Goal: Book appointment/travel/reservation

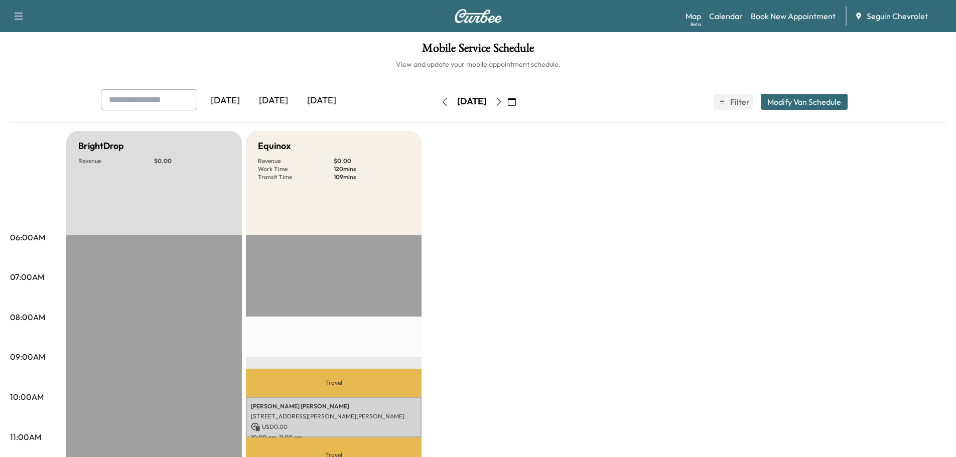
click at [516, 105] on icon "button" at bounding box center [512, 102] width 8 height 8
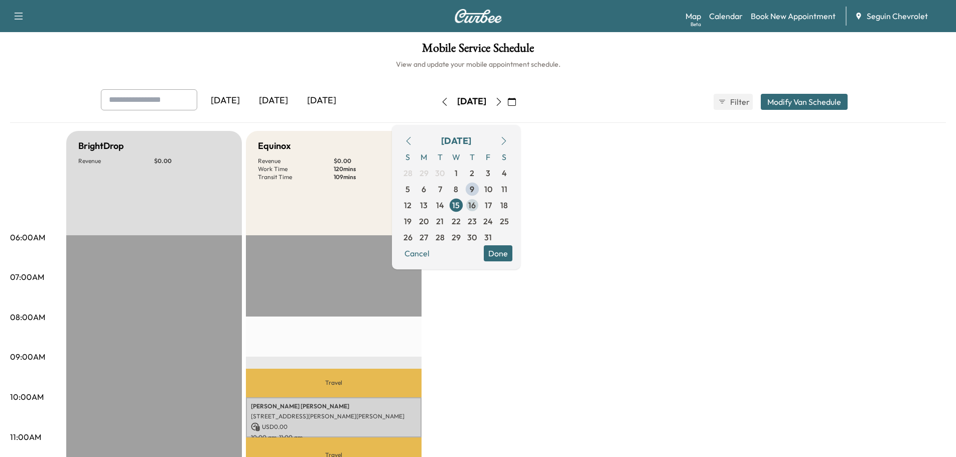
click at [476, 203] on span "16" at bounding box center [472, 205] width 8 height 12
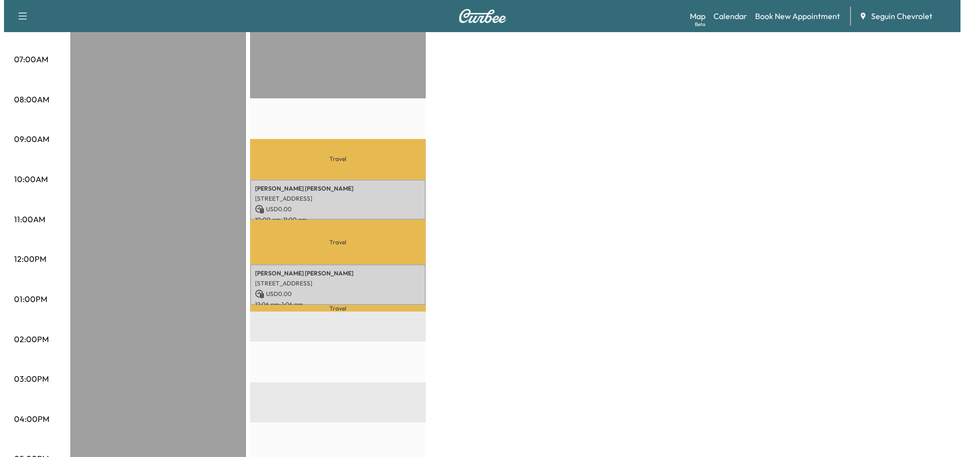
scroll to position [251, 0]
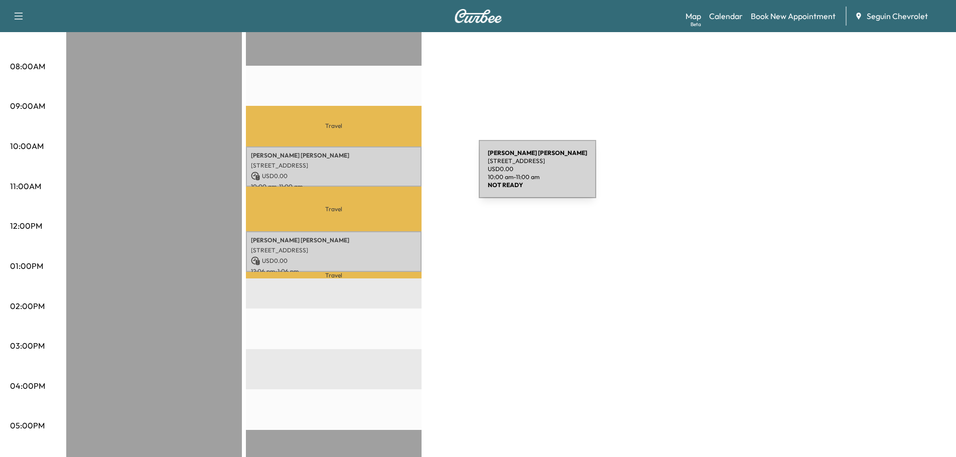
click at [403, 175] on p "USD 0.00" at bounding box center [334, 176] width 166 height 9
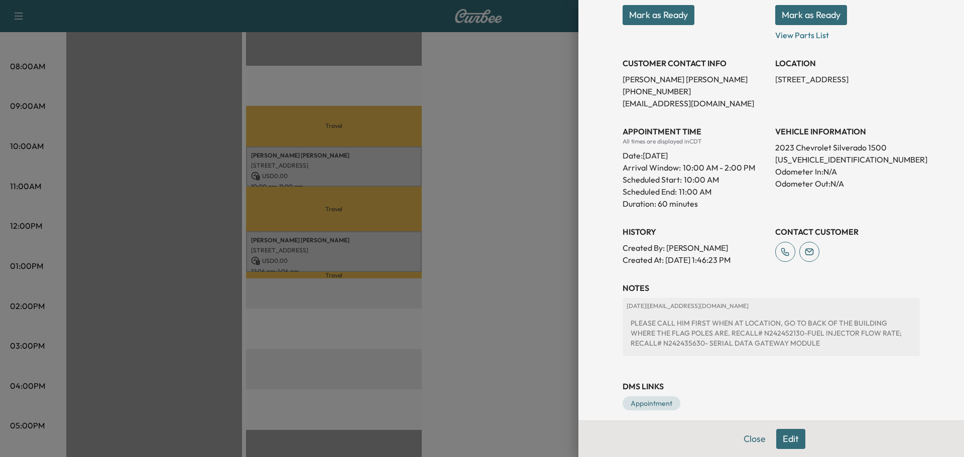
scroll to position [171, 0]
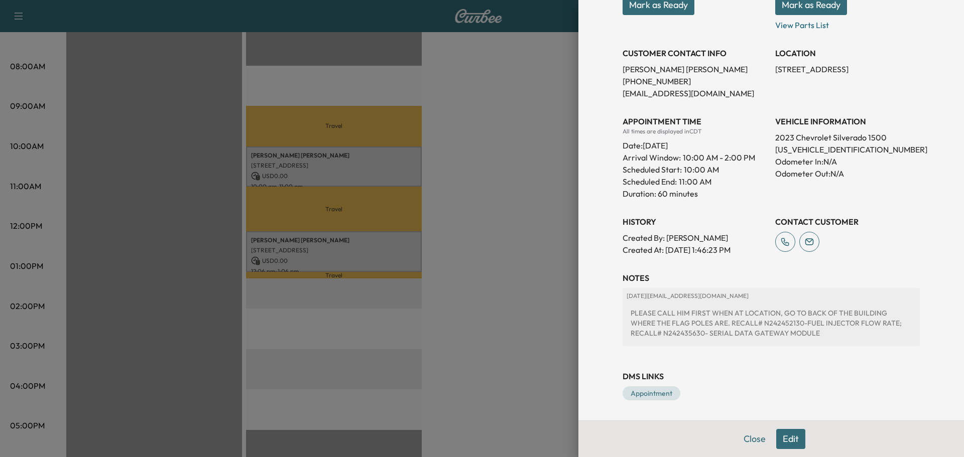
click at [785, 438] on button "Edit" at bounding box center [790, 439] width 29 height 20
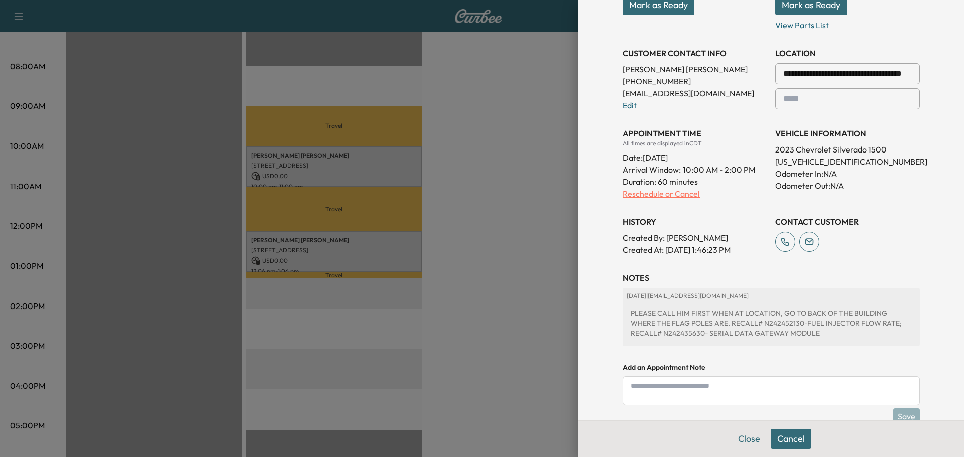
click at [646, 194] on p "Reschedule or Cancel" at bounding box center [694, 194] width 145 height 12
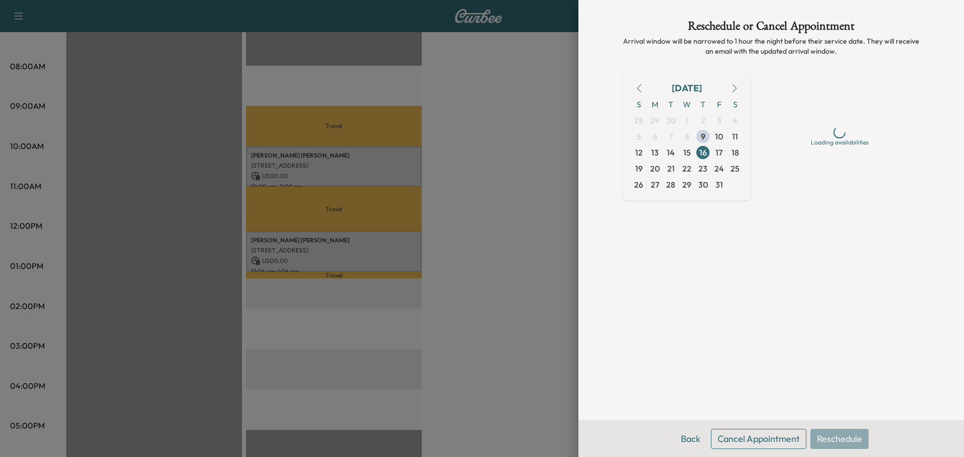
scroll to position [0, 0]
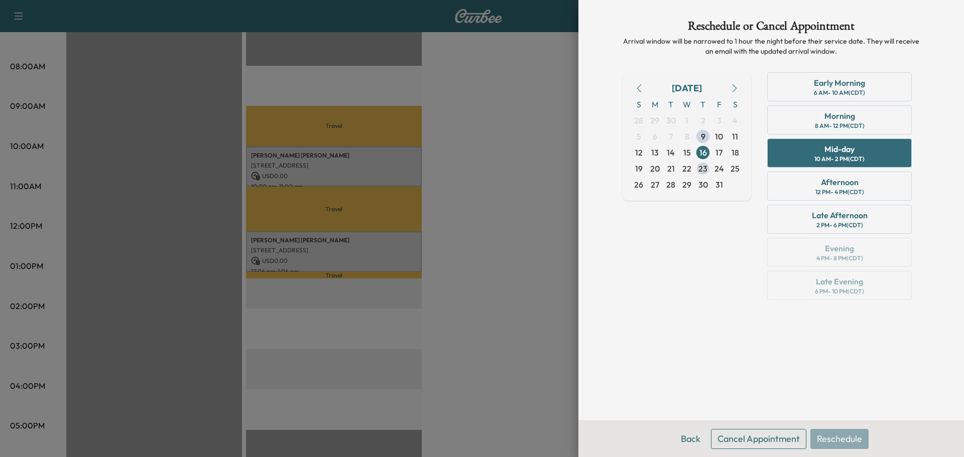
click at [704, 168] on span "23" at bounding box center [702, 169] width 9 height 12
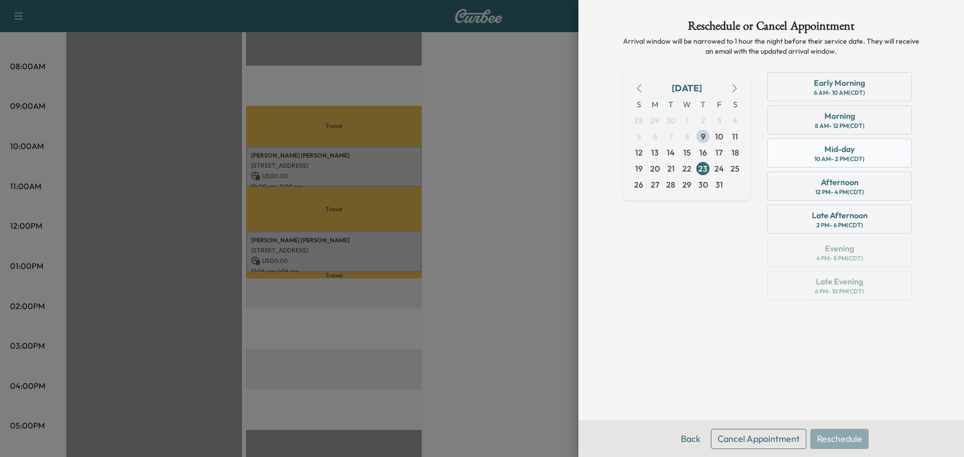
click at [831, 157] on div "10 AM - 2 PM (CDT)" at bounding box center [839, 159] width 50 height 8
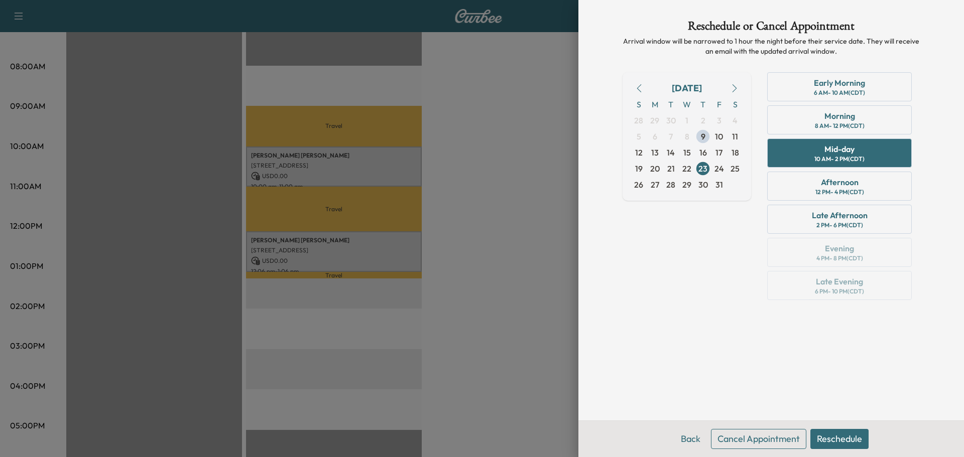
click at [840, 436] on button "Reschedule" at bounding box center [839, 439] width 58 height 20
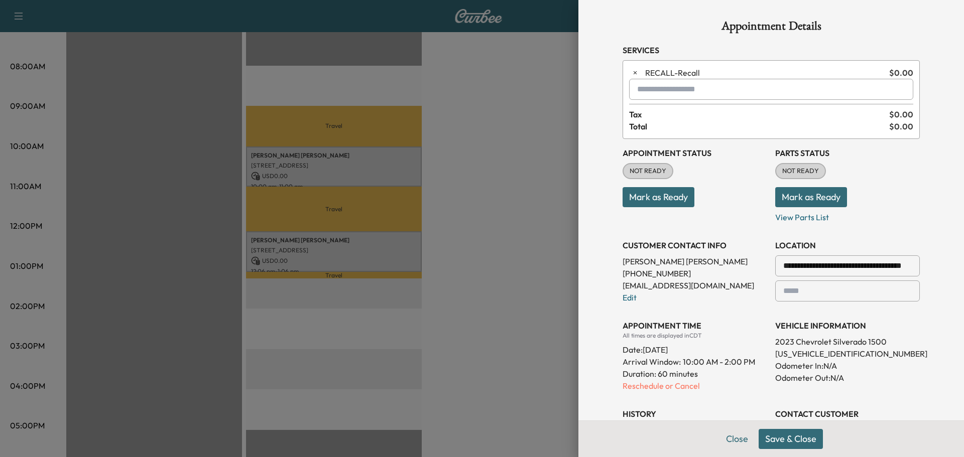
click at [906, 269] on div at bounding box center [909, 266] width 12 height 12
click at [904, 267] on div at bounding box center [909, 266] width 12 height 12
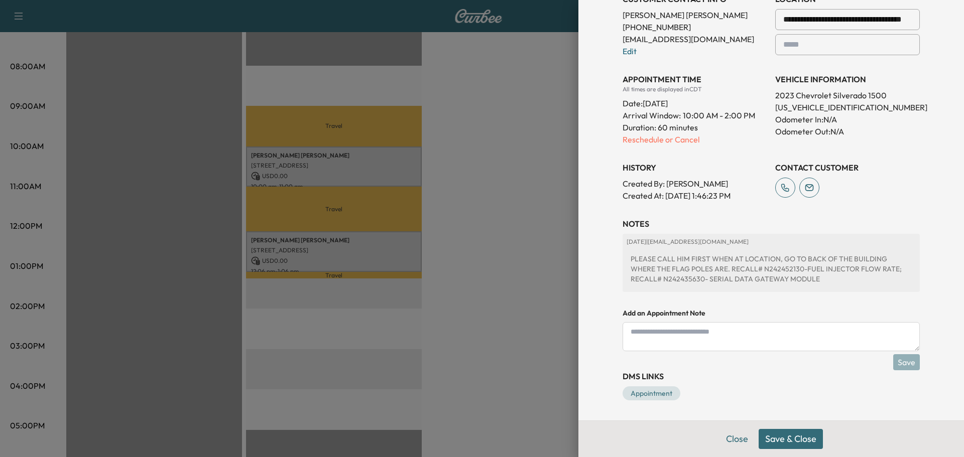
click at [794, 435] on button "Save & Close" at bounding box center [790, 439] width 64 height 20
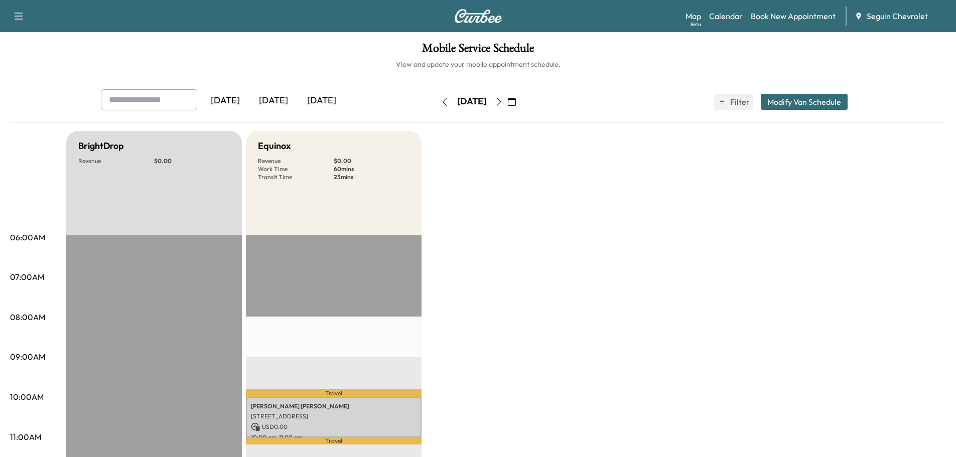
click at [516, 99] on icon "button" at bounding box center [512, 102] width 8 height 8
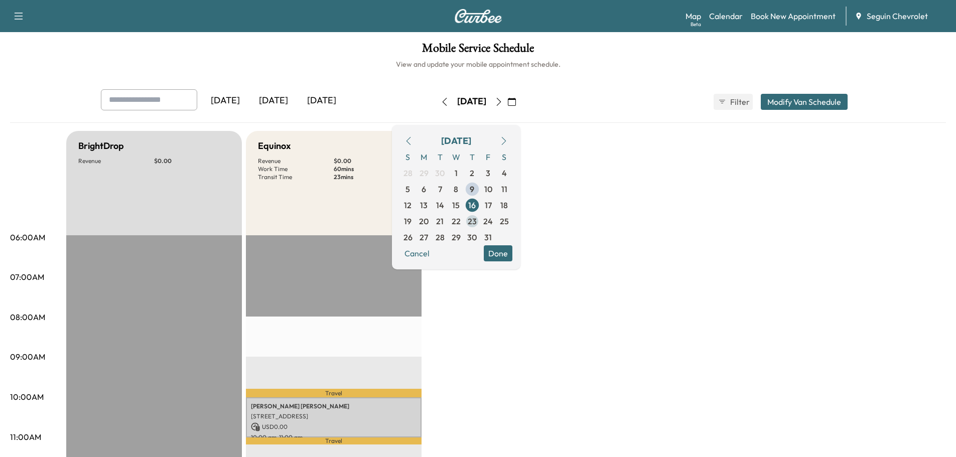
click at [477, 218] on span "23" at bounding box center [472, 221] width 9 height 12
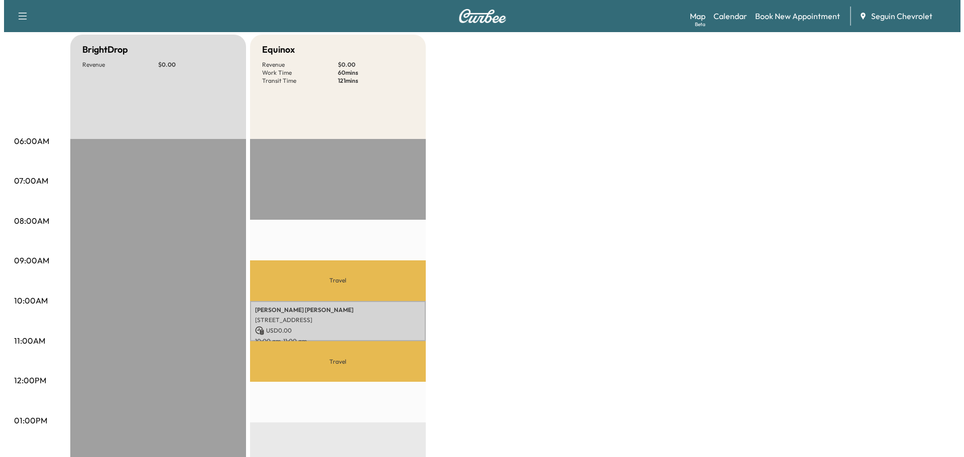
scroll to position [100, 0]
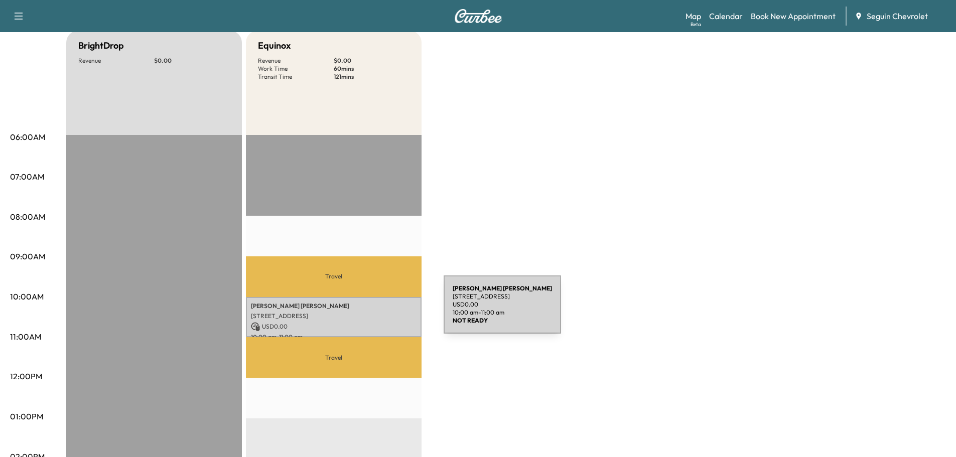
click at [368, 312] on p "[STREET_ADDRESS]" at bounding box center [334, 316] width 166 height 8
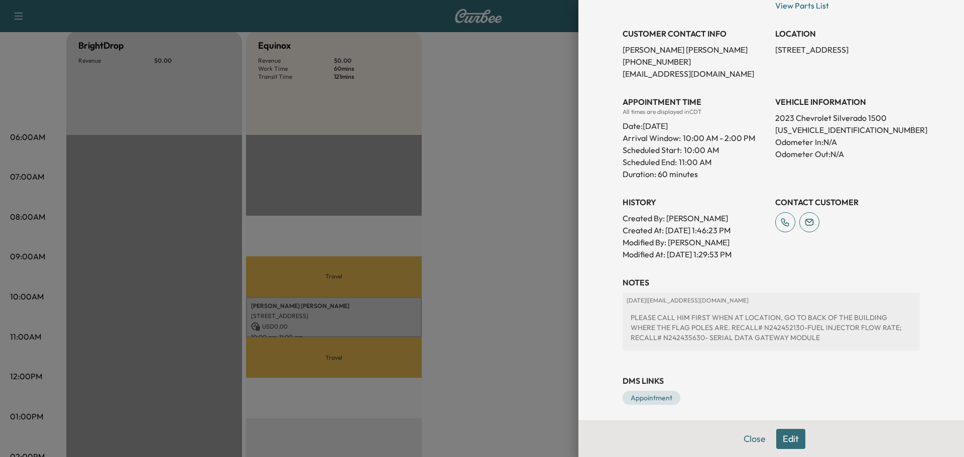
scroll to position [195, 0]
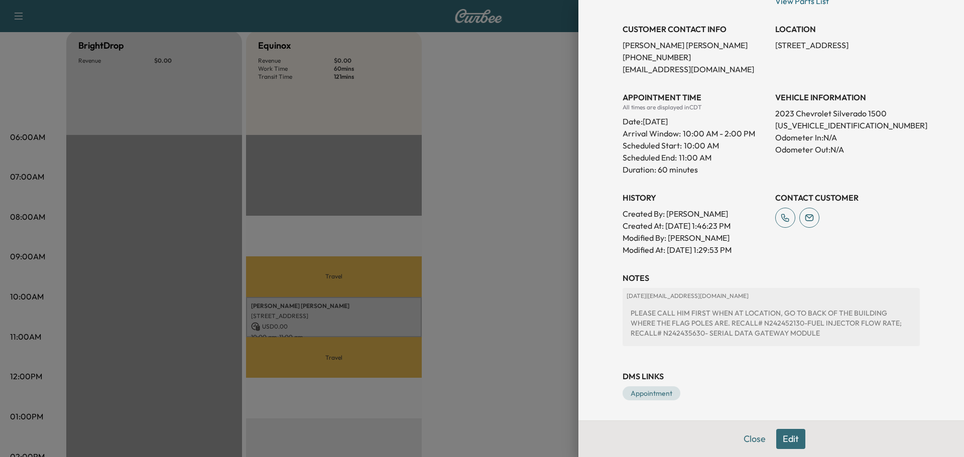
click at [788, 437] on button "Edit" at bounding box center [790, 439] width 29 height 20
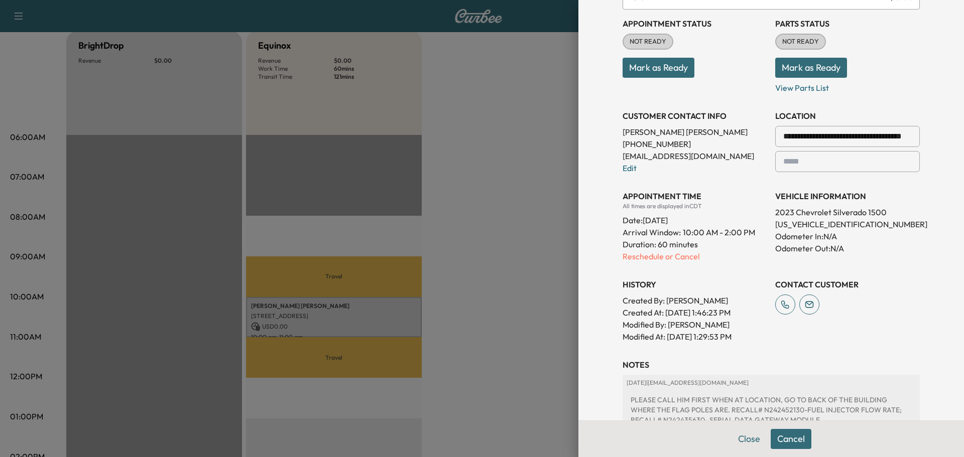
scroll to position [116, 0]
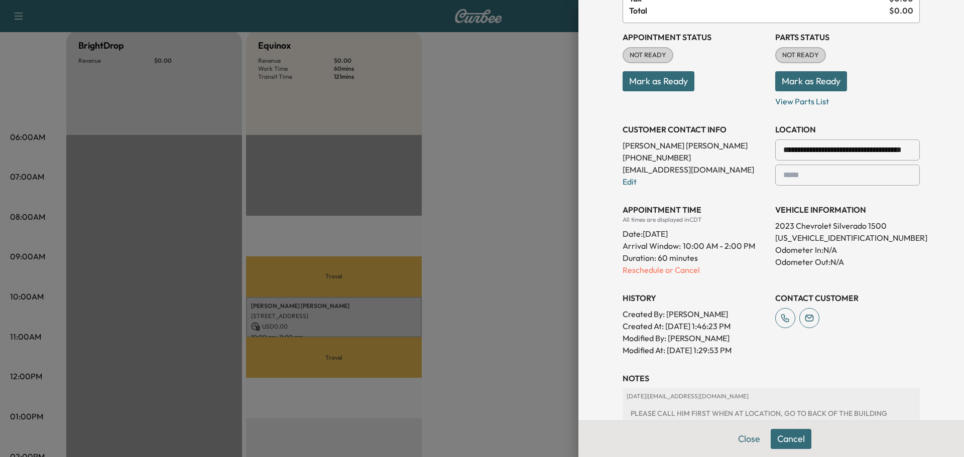
click at [903, 150] on div at bounding box center [909, 150] width 12 height 12
drag, startPoint x: 904, startPoint y: 152, endPoint x: 806, endPoint y: 156, distance: 98.5
click at [903, 153] on div at bounding box center [909, 150] width 12 height 12
click at [806, 156] on input "**********" at bounding box center [847, 150] width 145 height 21
click at [906, 148] on div at bounding box center [909, 150] width 12 height 12
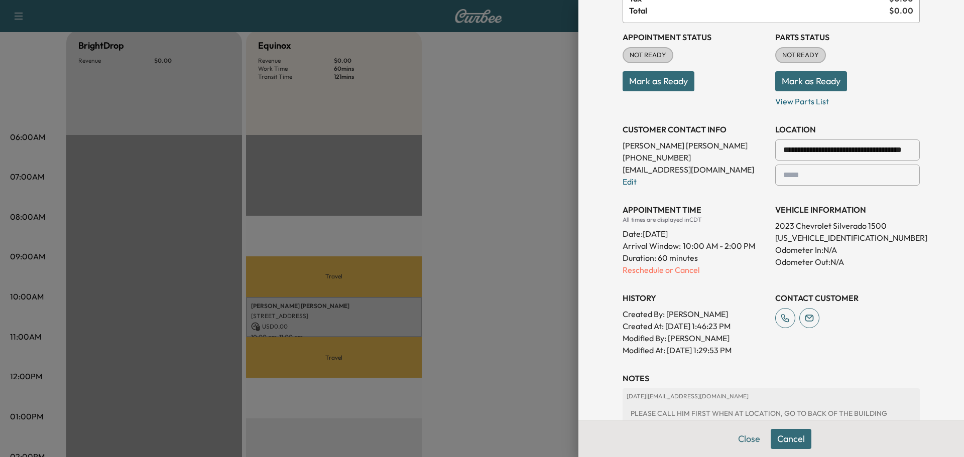
click at [833, 150] on input "**********" at bounding box center [847, 150] width 145 height 21
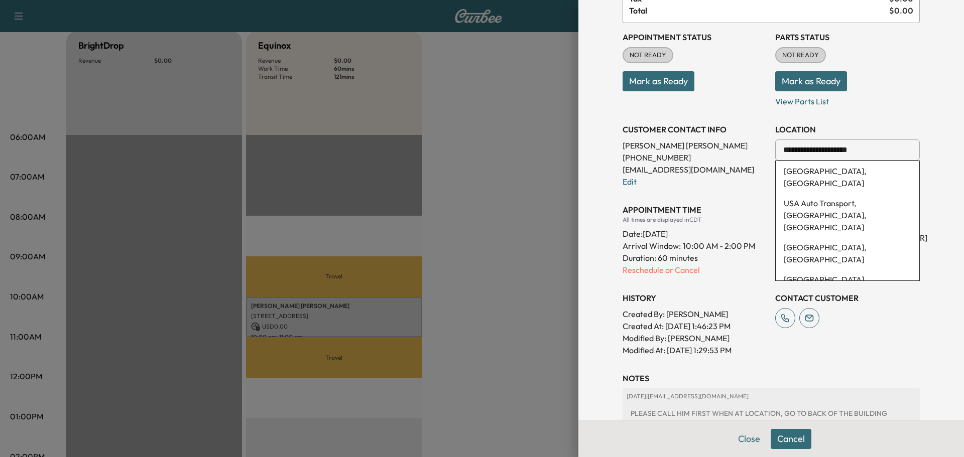
click at [853, 148] on input "**********" at bounding box center [847, 150] width 145 height 21
type input "*"
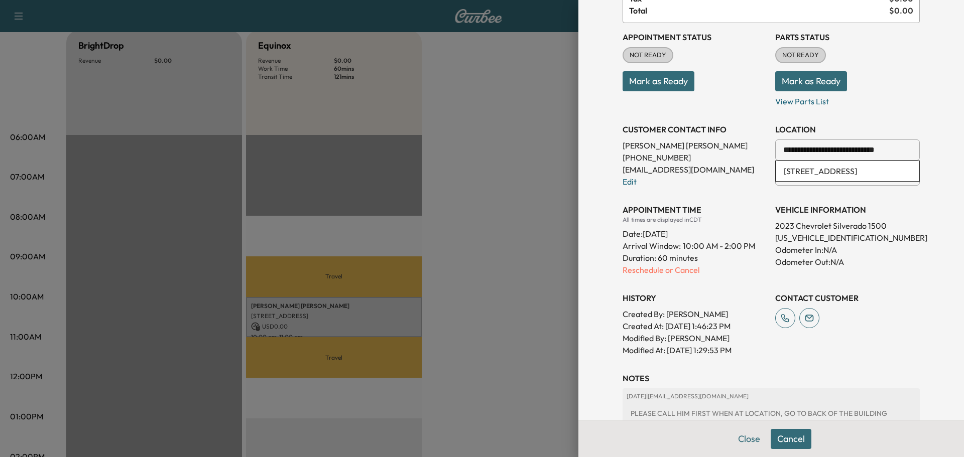
scroll to position [0, 0]
click at [866, 181] on li "[STREET_ADDRESS]" at bounding box center [847, 171] width 144 height 20
type input "**********"
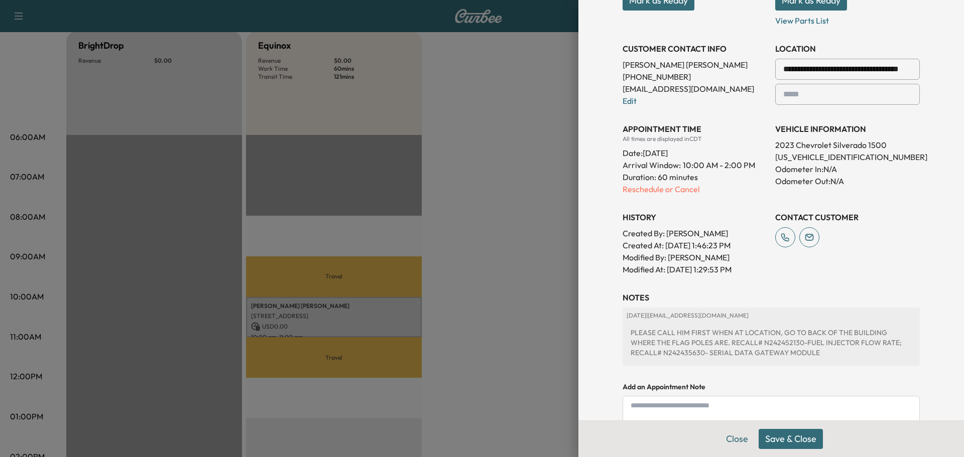
scroll to position [266, 0]
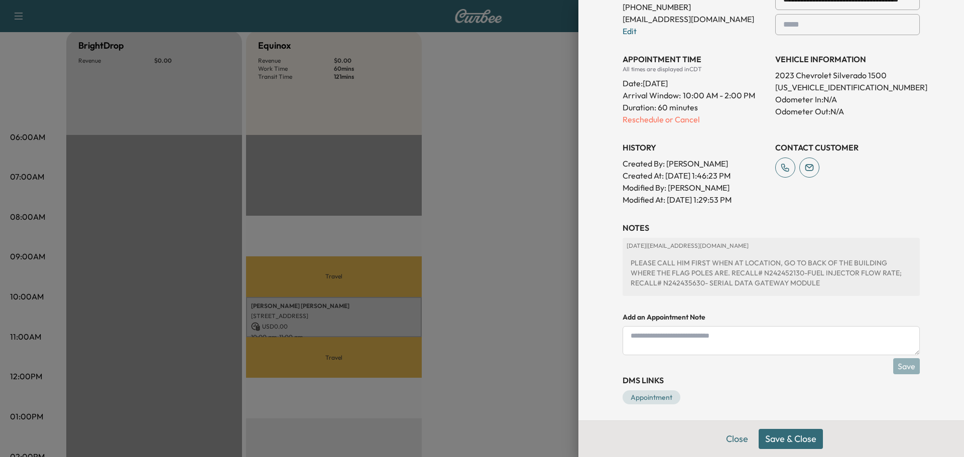
click at [642, 340] on textarea at bounding box center [770, 340] width 297 height 29
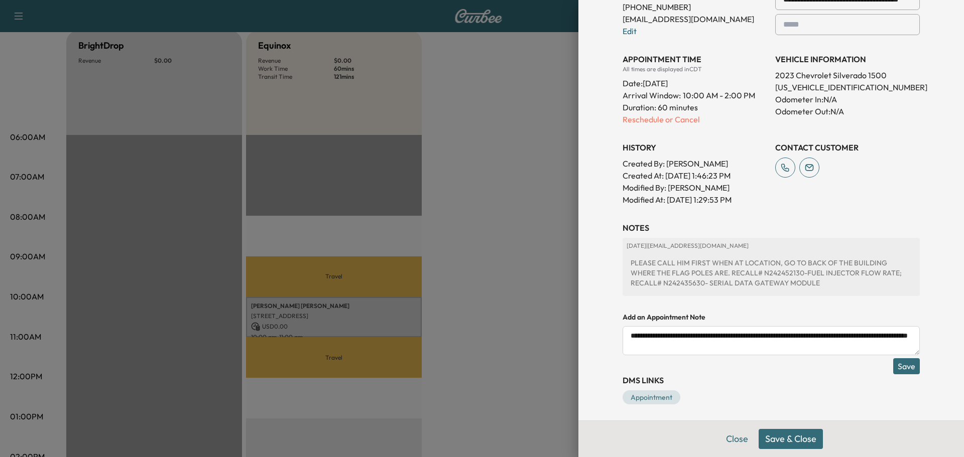
click at [641, 345] on textarea "**********" at bounding box center [770, 340] width 297 height 29
click at [795, 347] on textarea "**********" at bounding box center [770, 340] width 297 height 29
type textarea "**********"
click at [905, 367] on button "Save" at bounding box center [906, 366] width 27 height 16
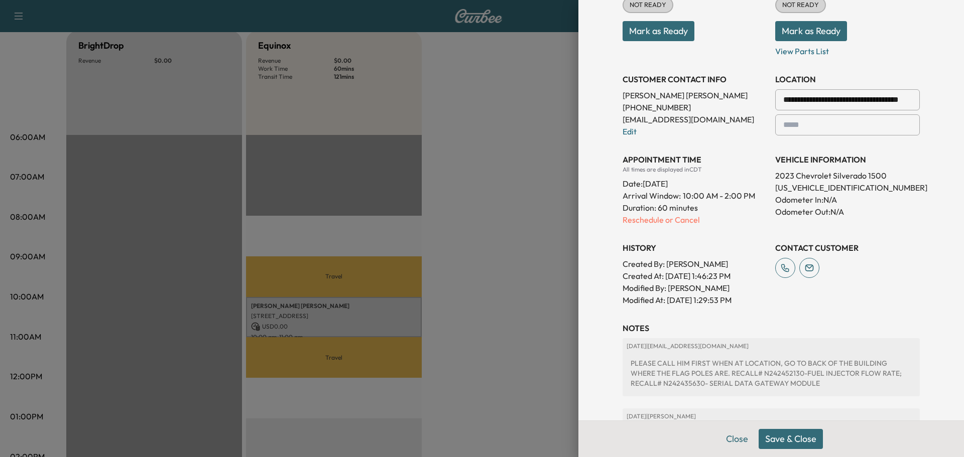
scroll to position [216, 0]
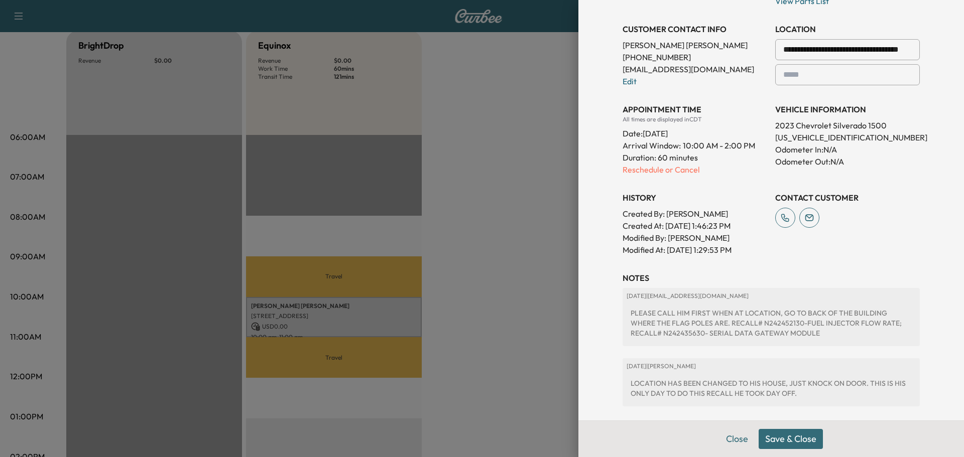
click at [798, 439] on button "Save & Close" at bounding box center [790, 439] width 64 height 20
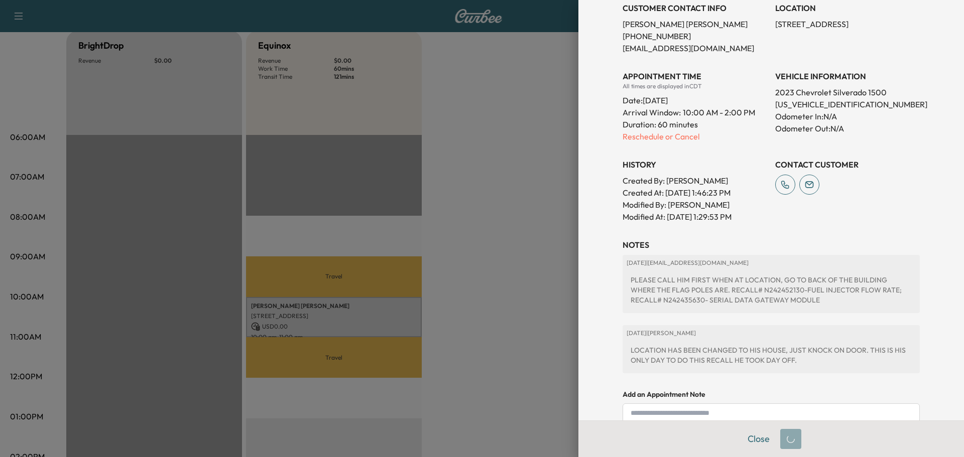
scroll to position [195, 0]
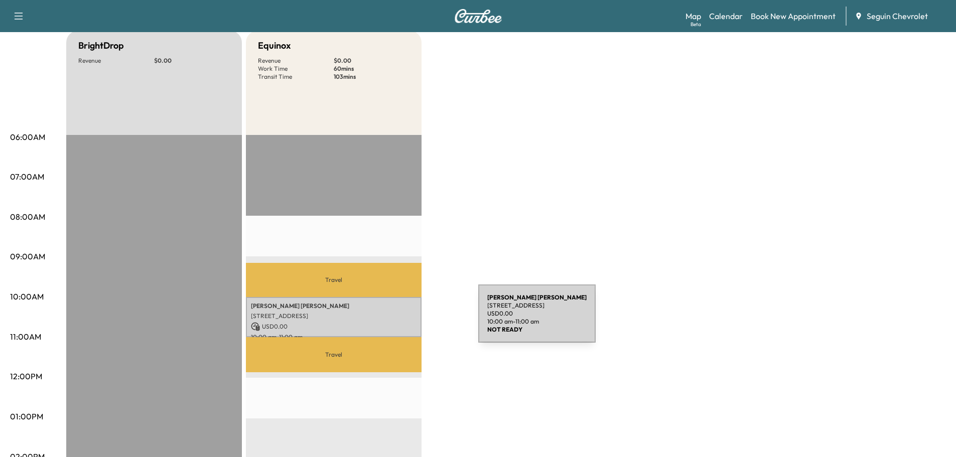
click at [403, 322] on p "USD 0.00" at bounding box center [334, 326] width 166 height 9
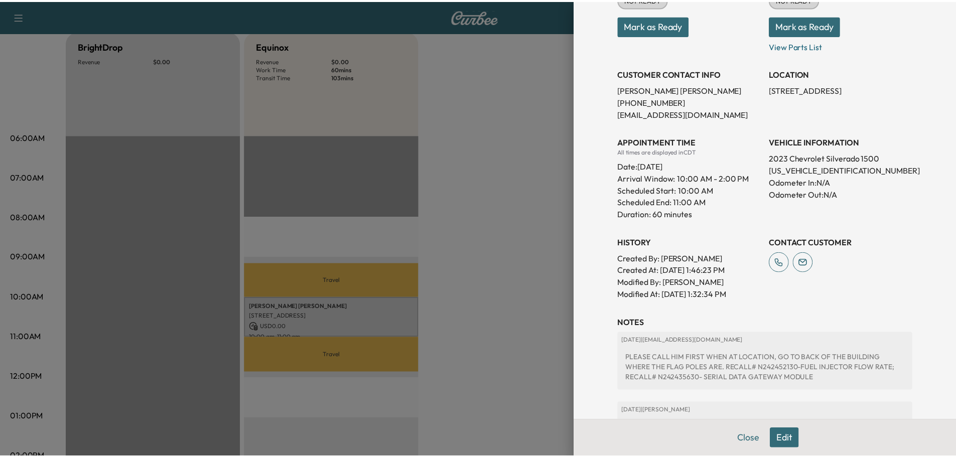
scroll to position [201, 0]
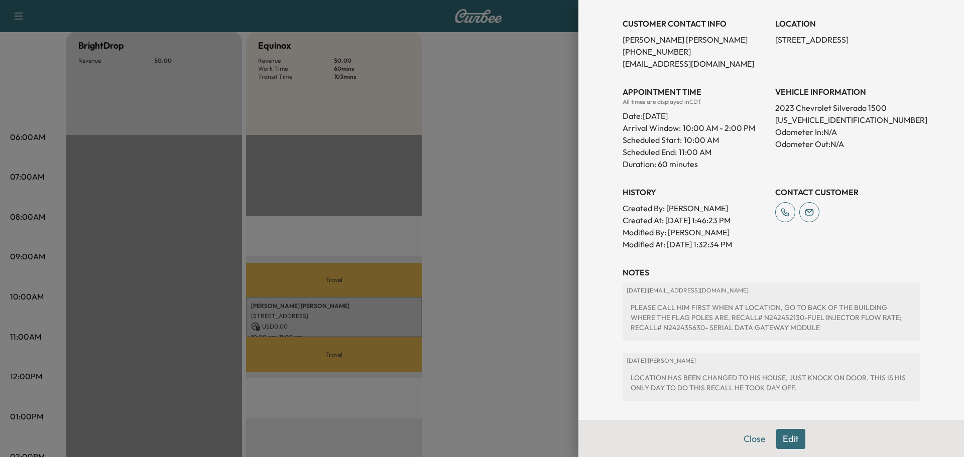
click at [478, 259] on div at bounding box center [482, 228] width 964 height 457
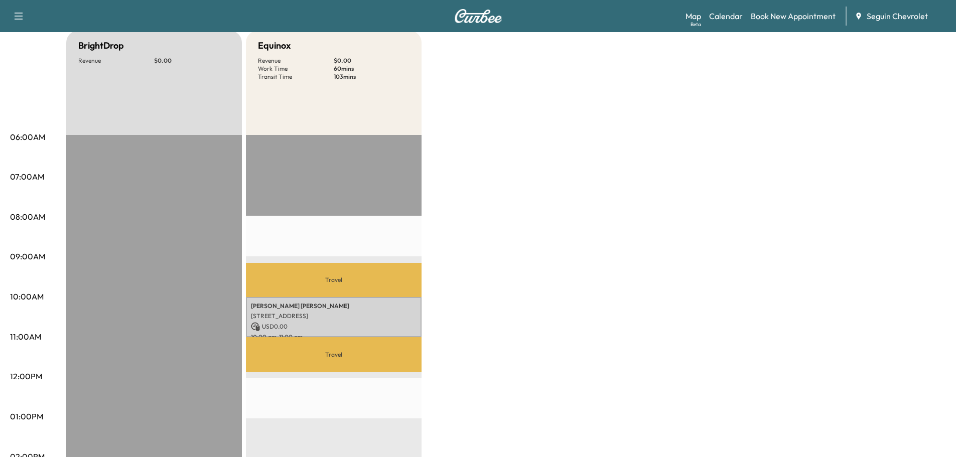
scroll to position [0, 0]
